Goal: Information Seeking & Learning: Check status

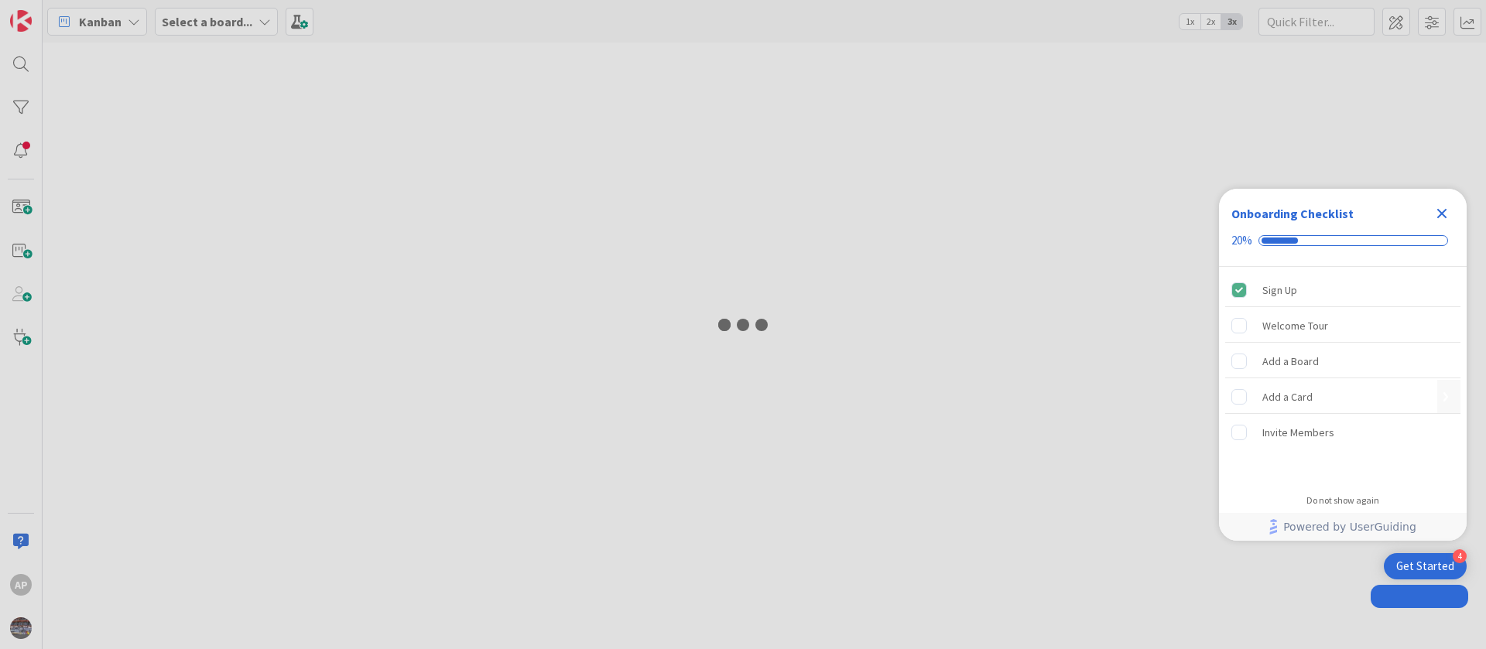
type input "1893"
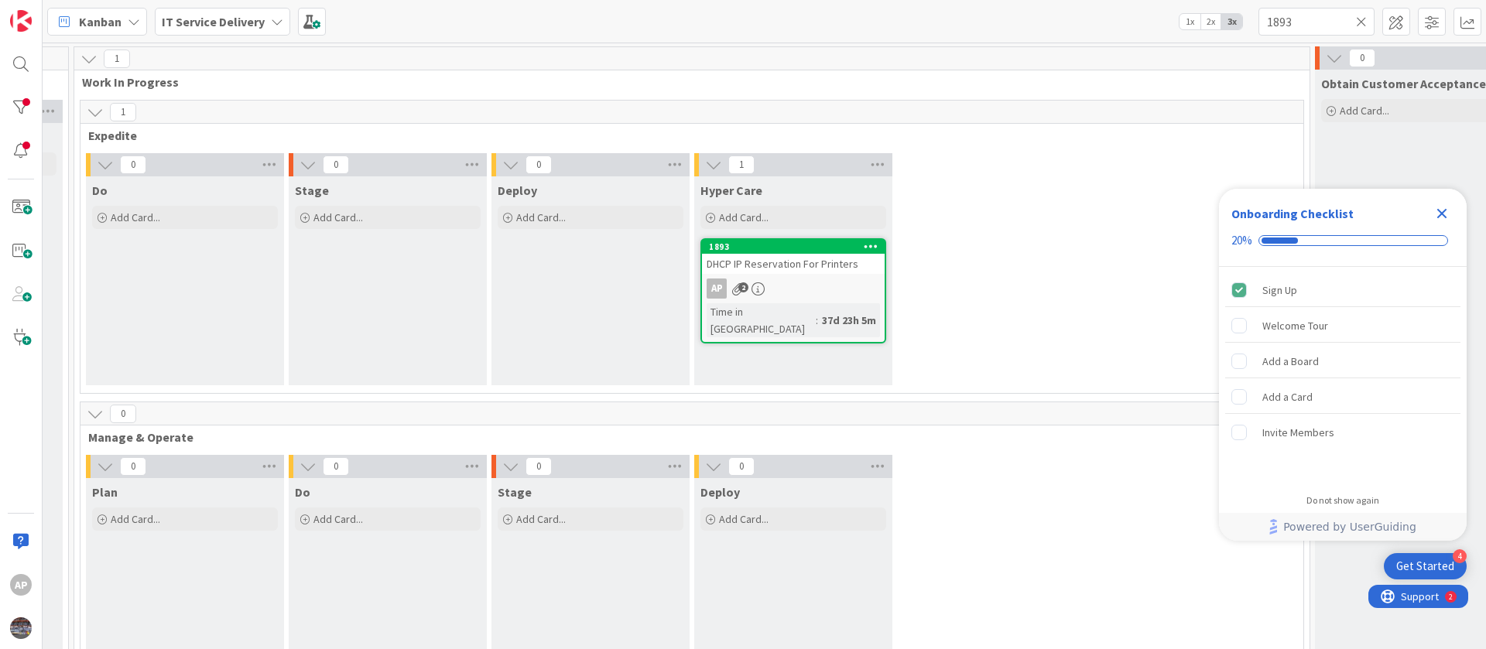
scroll to position [0, 1011]
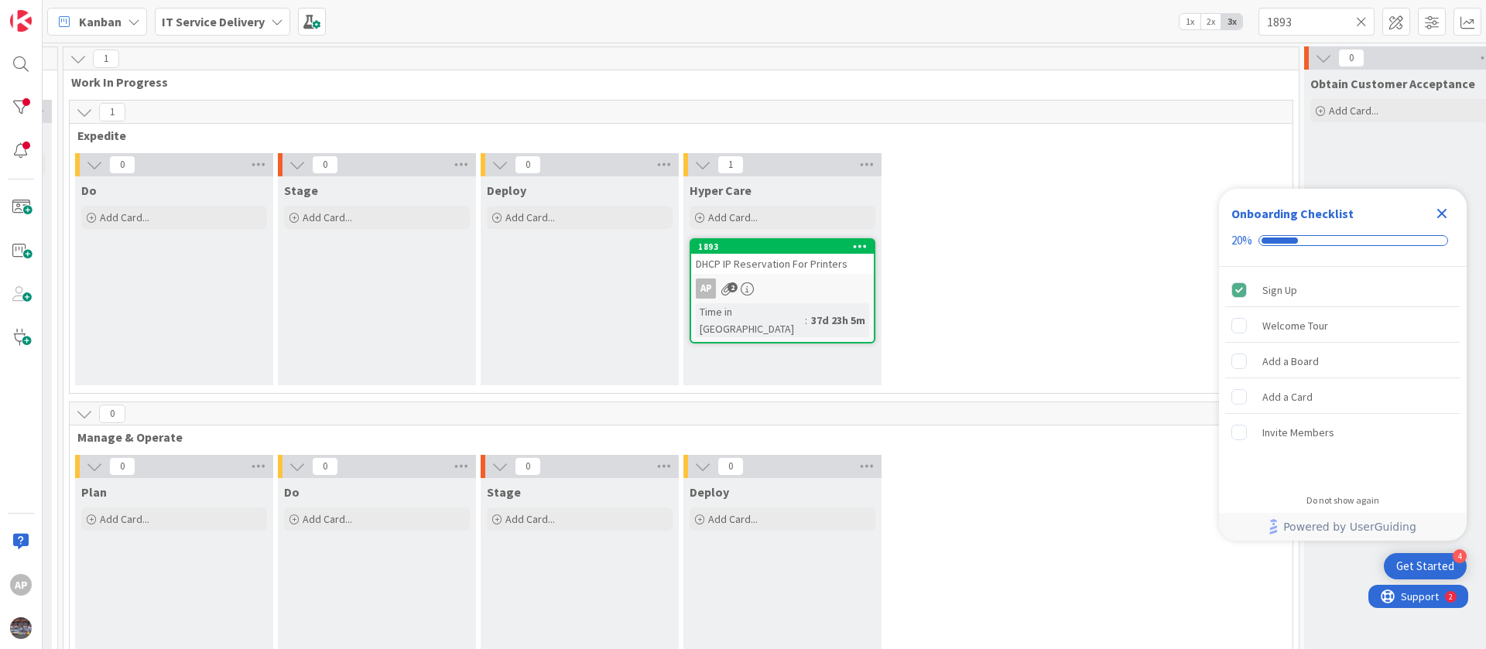
click at [845, 277] on div "1893 DHCP IP Reservation For Printers AP 2 Time in Column : 37d 23h 5m" at bounding box center [783, 290] width 186 height 105
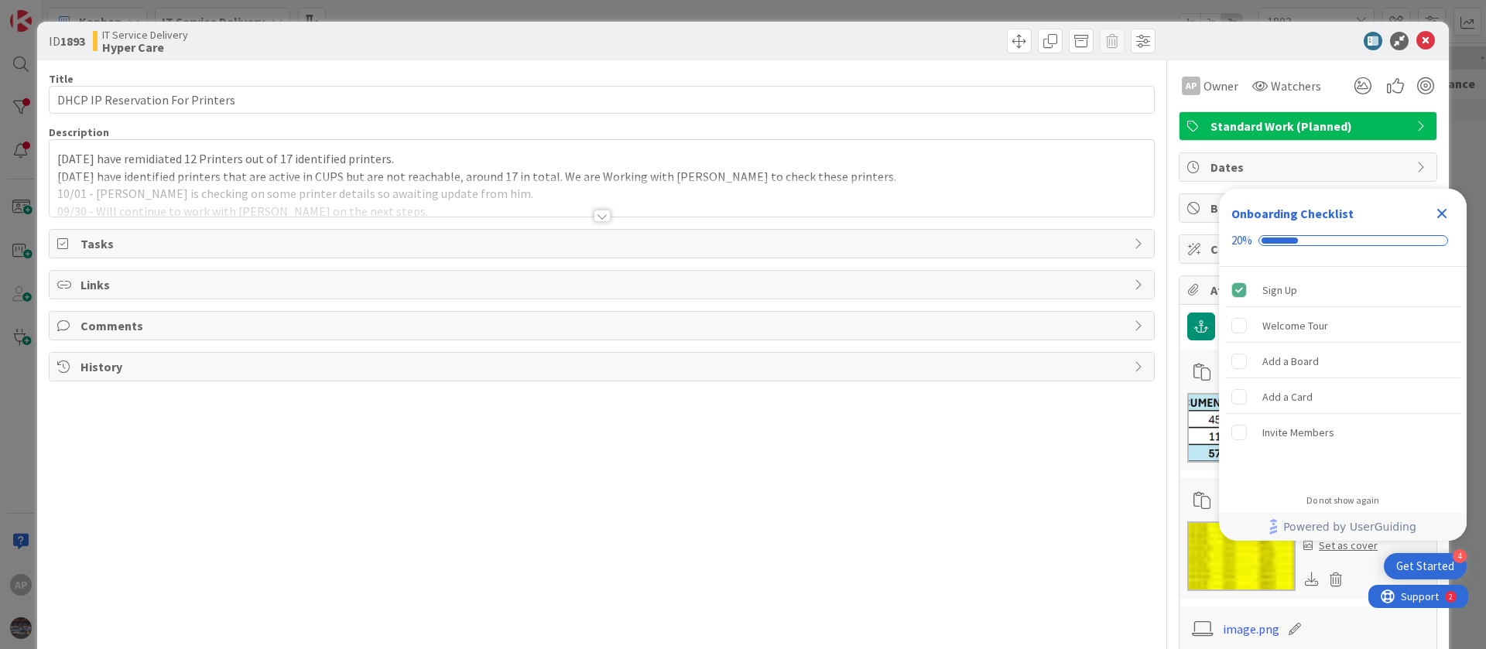
click at [56, 156] on div "10/03 - We have remidiated 12 Printers out of 17 identified printers. 10/02 - W…" at bounding box center [602, 178] width 1104 height 77
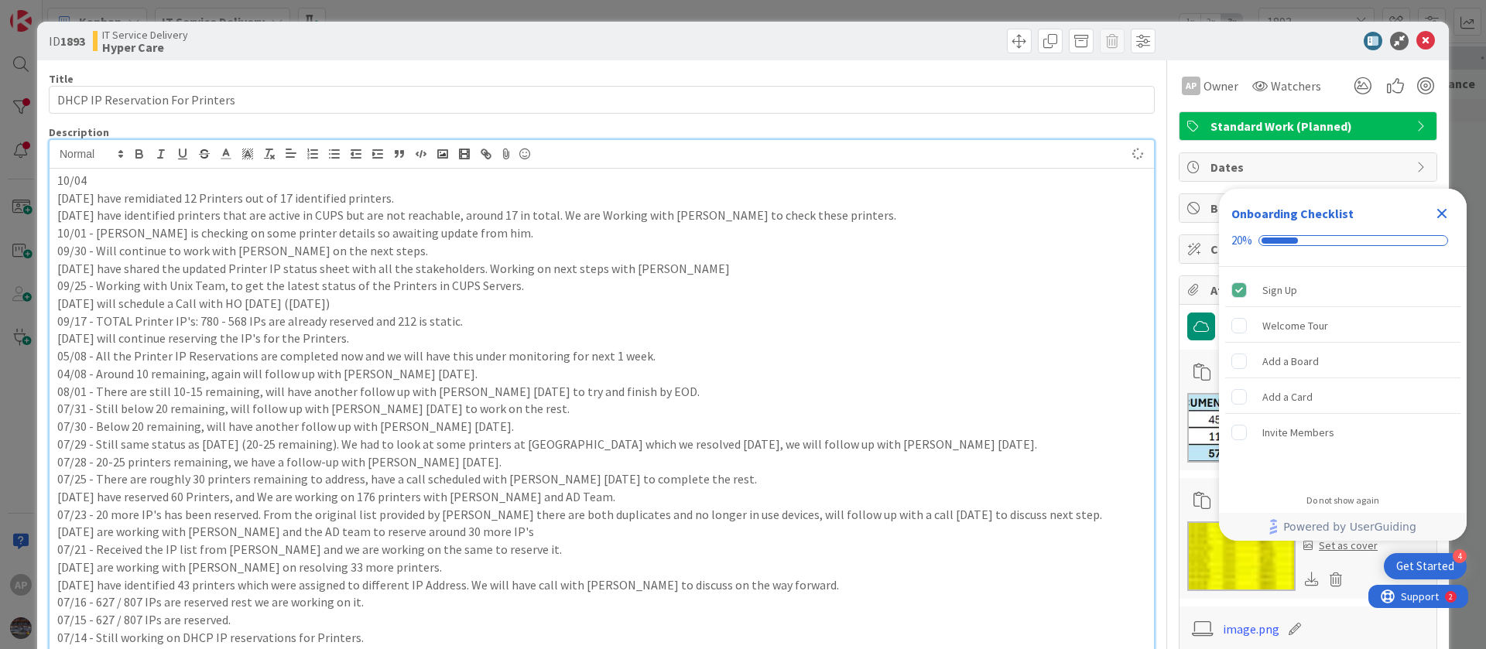
click at [172, 183] on p "10/04" at bounding box center [601, 181] width 1089 height 18
click at [139, 181] on p "10/04 - We have 5 printers remaining" at bounding box center [601, 181] width 1089 height 18
click at [269, 185] on p "10/04 - We have identified 5 printers remaining" at bounding box center [601, 181] width 1089 height 18
click at [118, 178] on p "10/04 - We have identified 5 printers remaining" at bounding box center [601, 181] width 1089 height 18
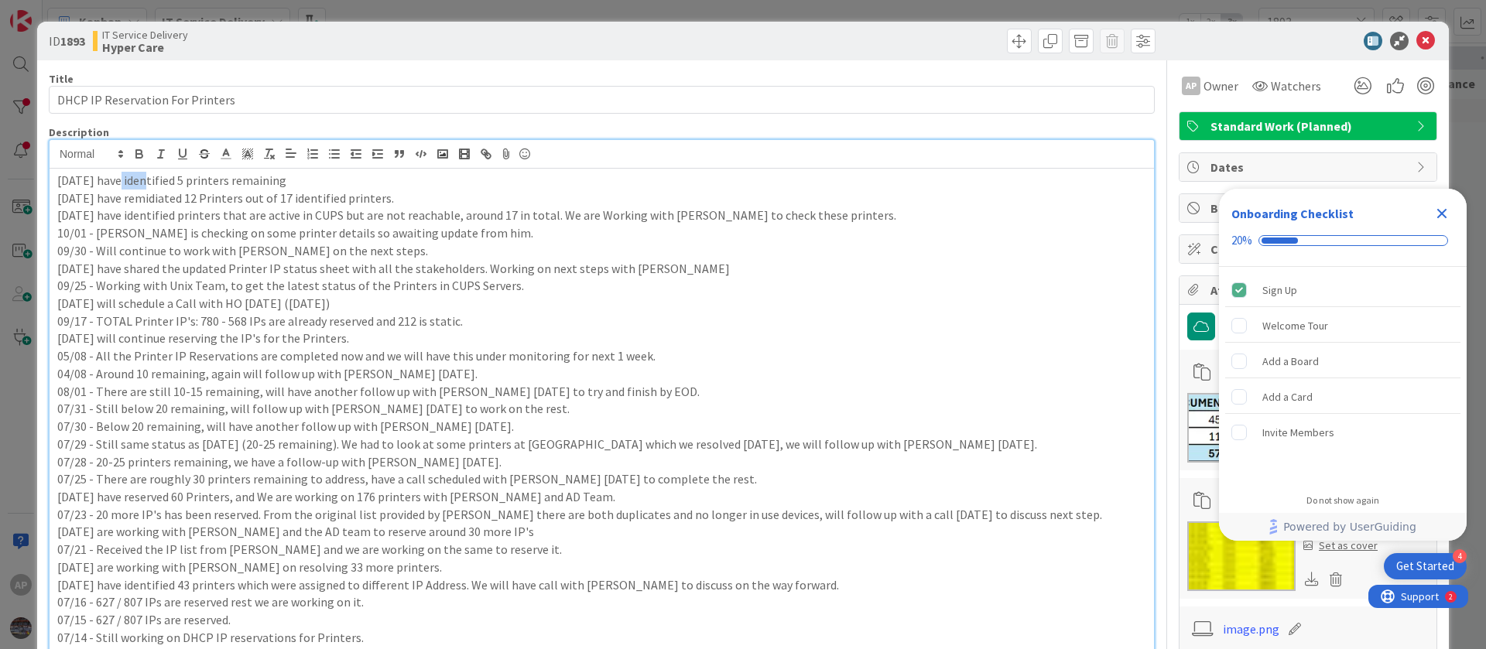
click at [118, 178] on p "10/04 - We have identified 5 printers remaining" at bounding box center [601, 181] width 1089 height 18
click at [414, 183] on p "10/04 - We sre working with Shaun on the identified 5 printers remaining" at bounding box center [601, 181] width 1089 height 18
click at [118, 177] on p "10/04 - We sre working with Shaun on the identified 5 printers." at bounding box center [601, 181] width 1089 height 18
click at [295, 178] on p "10/04 - We are working with Shaun on the identified 5 printers." at bounding box center [601, 181] width 1089 height 18
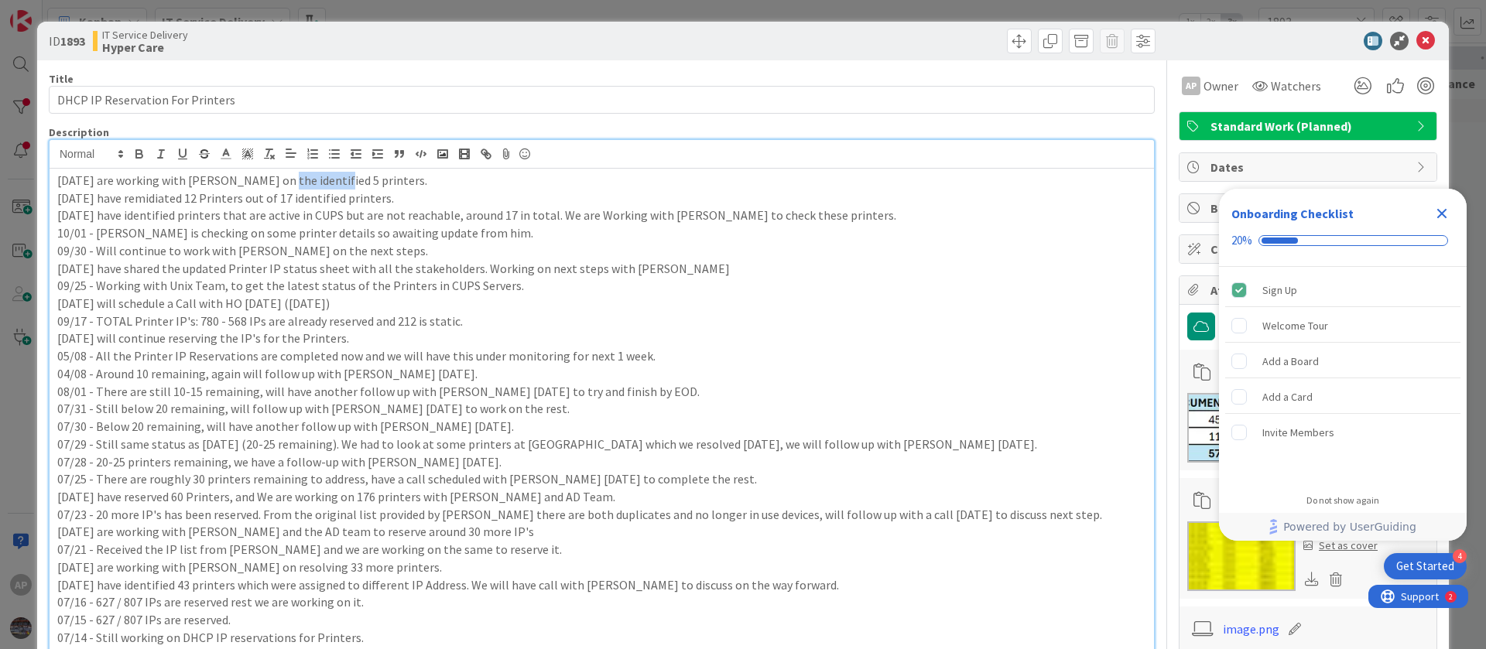
click at [295, 178] on p "10/04 - We are working with Shaun on the identified 5 printers." at bounding box center [601, 181] width 1089 height 18
click at [672, 32] on div at bounding box center [880, 41] width 549 height 25
click at [1441, 217] on icon "Close Checklist" at bounding box center [1441, 213] width 19 height 19
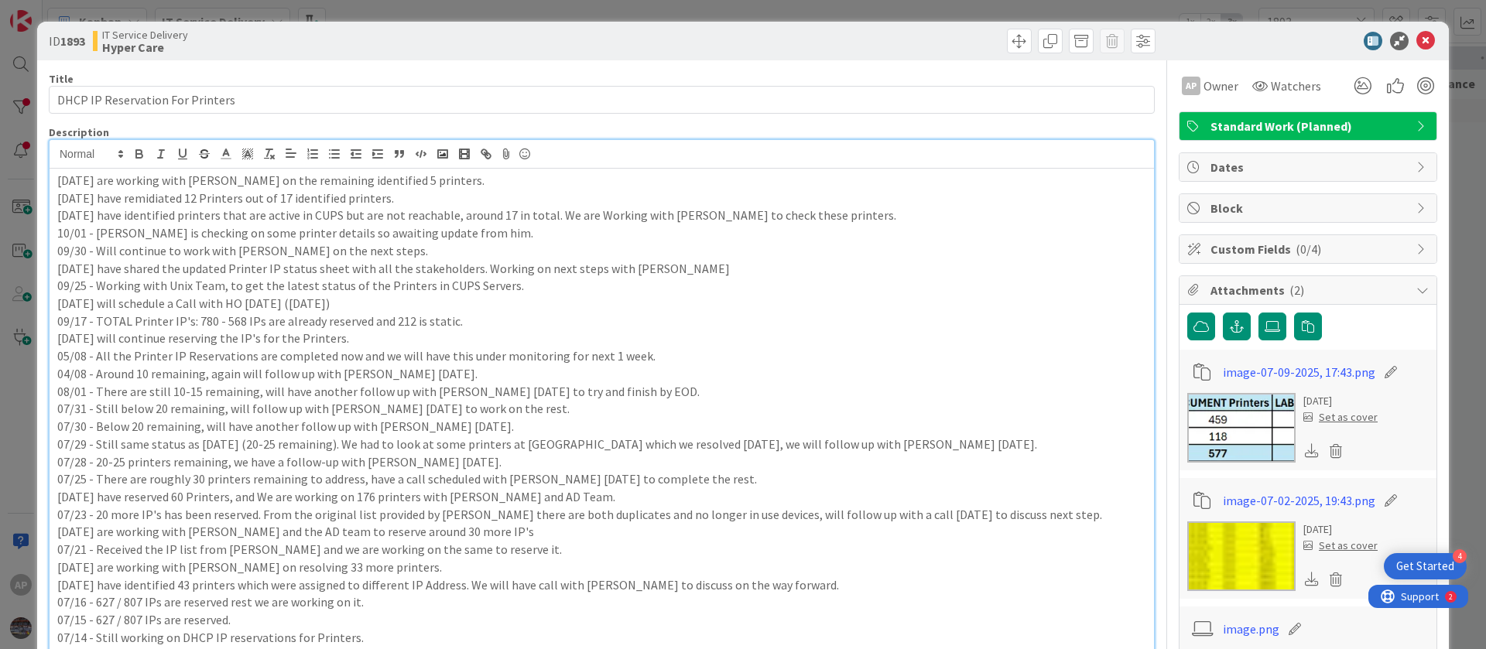
drag, startPoint x: 85, startPoint y: 180, endPoint x: 139, endPoint y: 200, distance: 57.8
click at [85, 180] on p "10/04 - We are working with Shaun on the remaining identified 5 printers." at bounding box center [601, 181] width 1089 height 18
click at [440, 57] on div "ID 1893 IT Service Delivery Hyper Care" at bounding box center [743, 41] width 1412 height 39
drag, startPoint x: 458, startPoint y: 183, endPoint x: 33, endPoint y: 173, distance: 425.0
click at [33, 173] on div "ID 1893 IT Service Delivery Hyper Care Title 32 / 128 DHCP IP Reservation For P…" at bounding box center [743, 324] width 1486 height 649
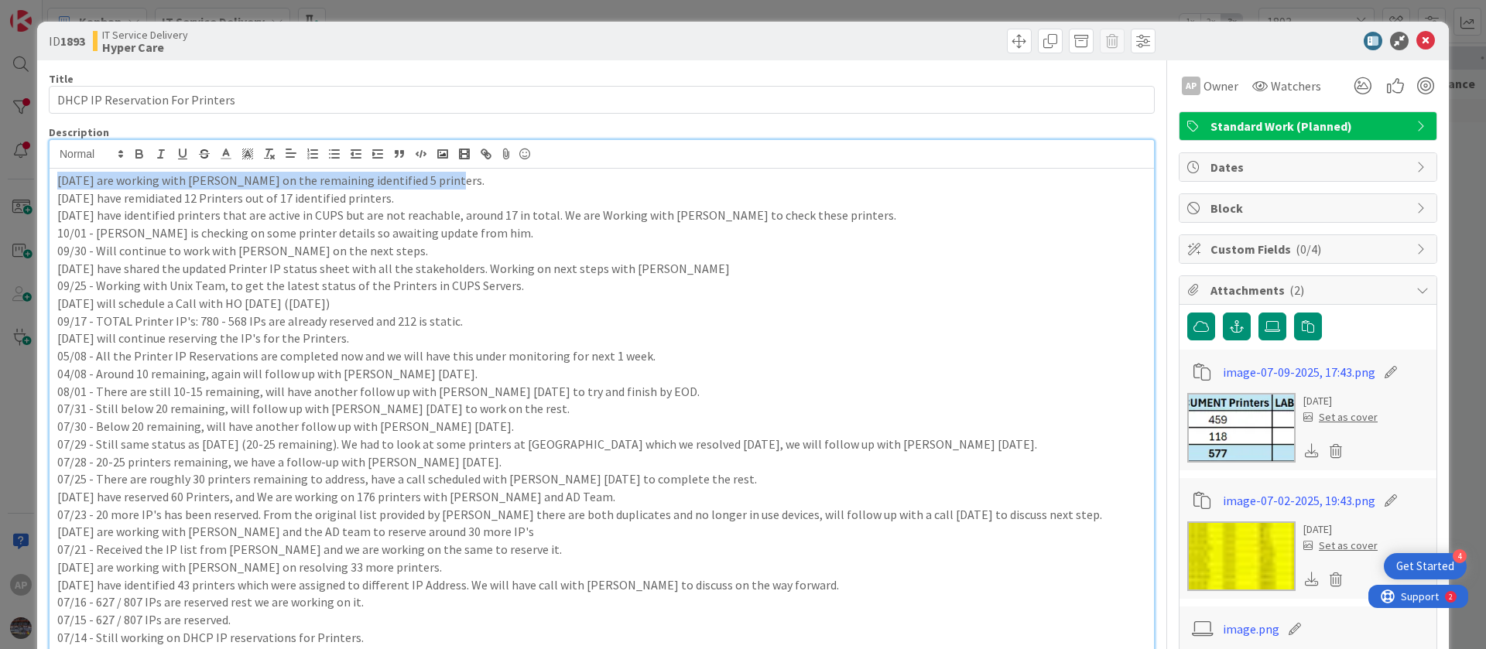
copy p "10/06 - We are working with Shaun on the remaining identified 5 printers."
click at [1416, 41] on icon at bounding box center [1425, 41] width 19 height 19
